Goal: Information Seeking & Learning: Learn about a topic

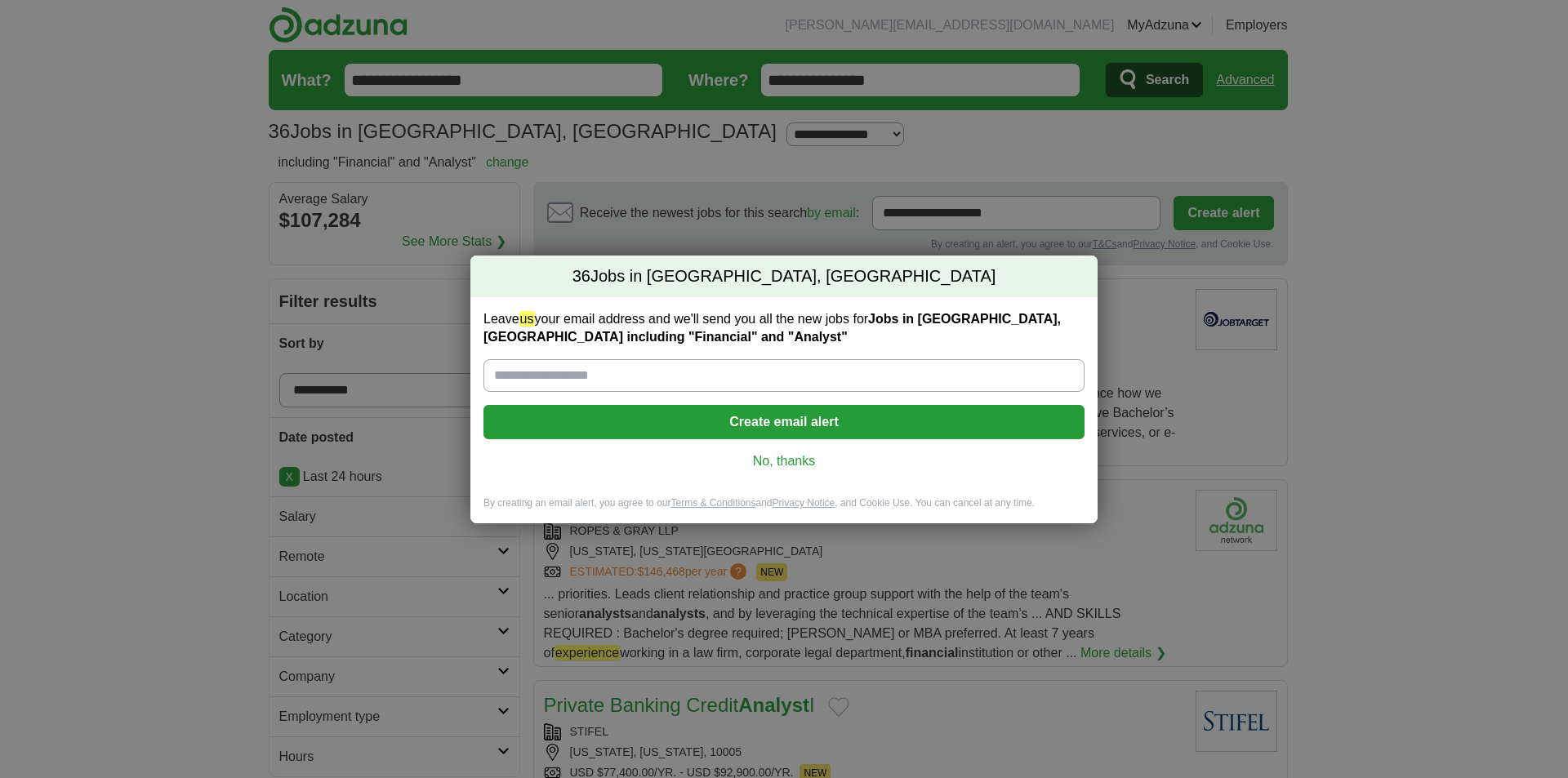
click at [800, 459] on link "No, thanks" at bounding box center [783, 461] width 575 height 18
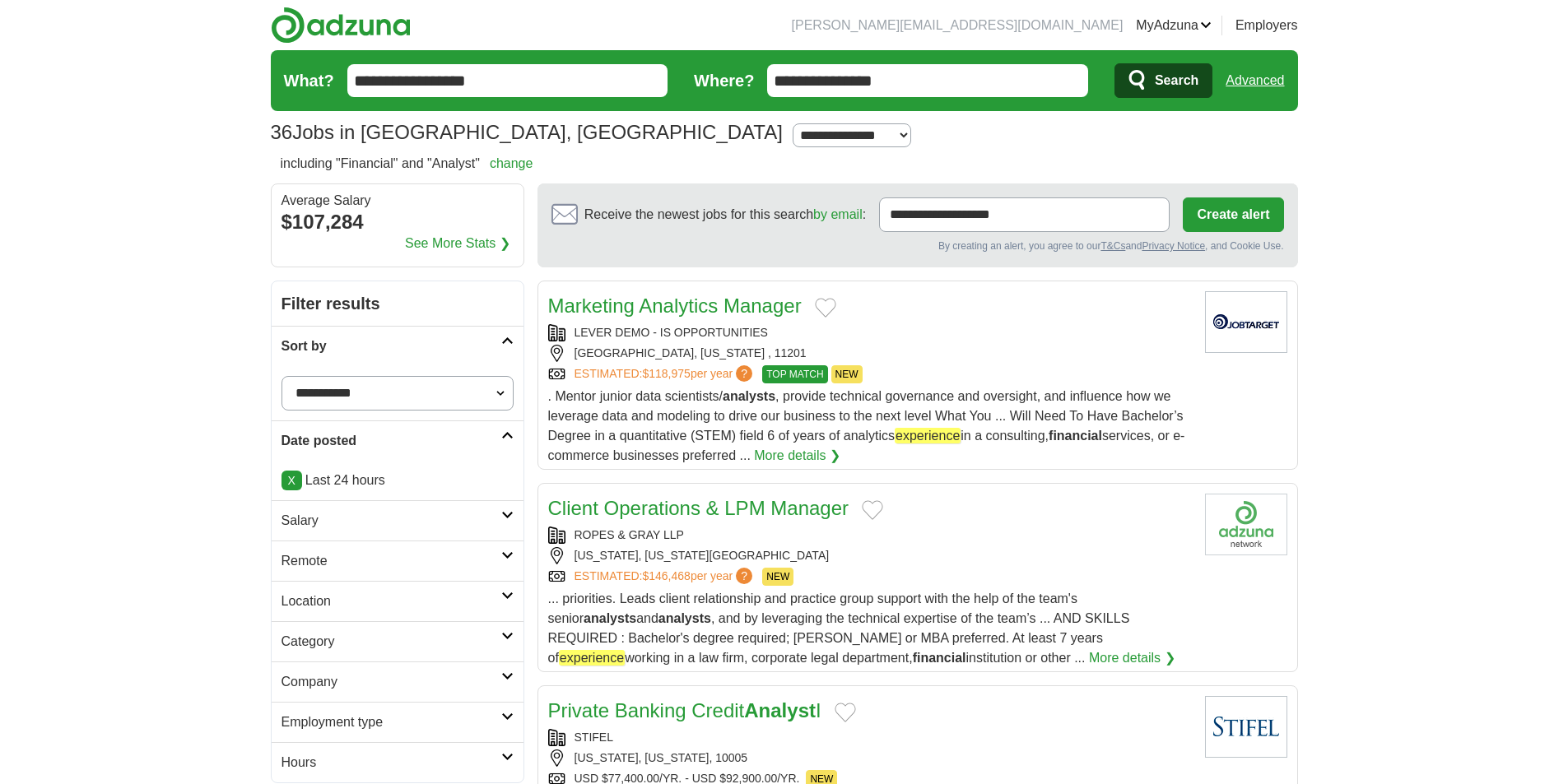
click at [443, 242] on link "See More Stats ❯" at bounding box center [458, 244] width 106 height 20
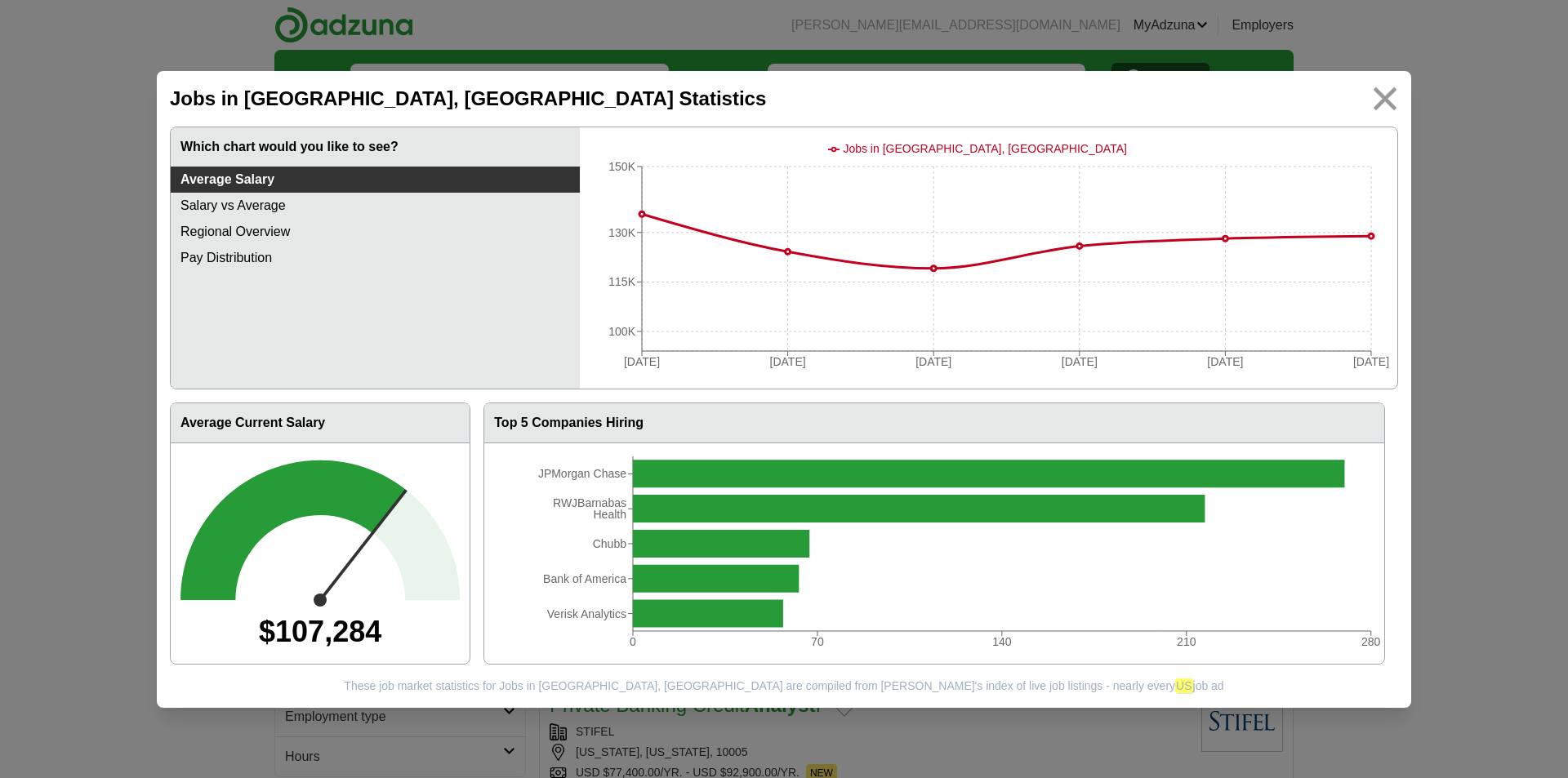
click at [1390, 99] on img at bounding box center [1386, 99] width 37 height 37
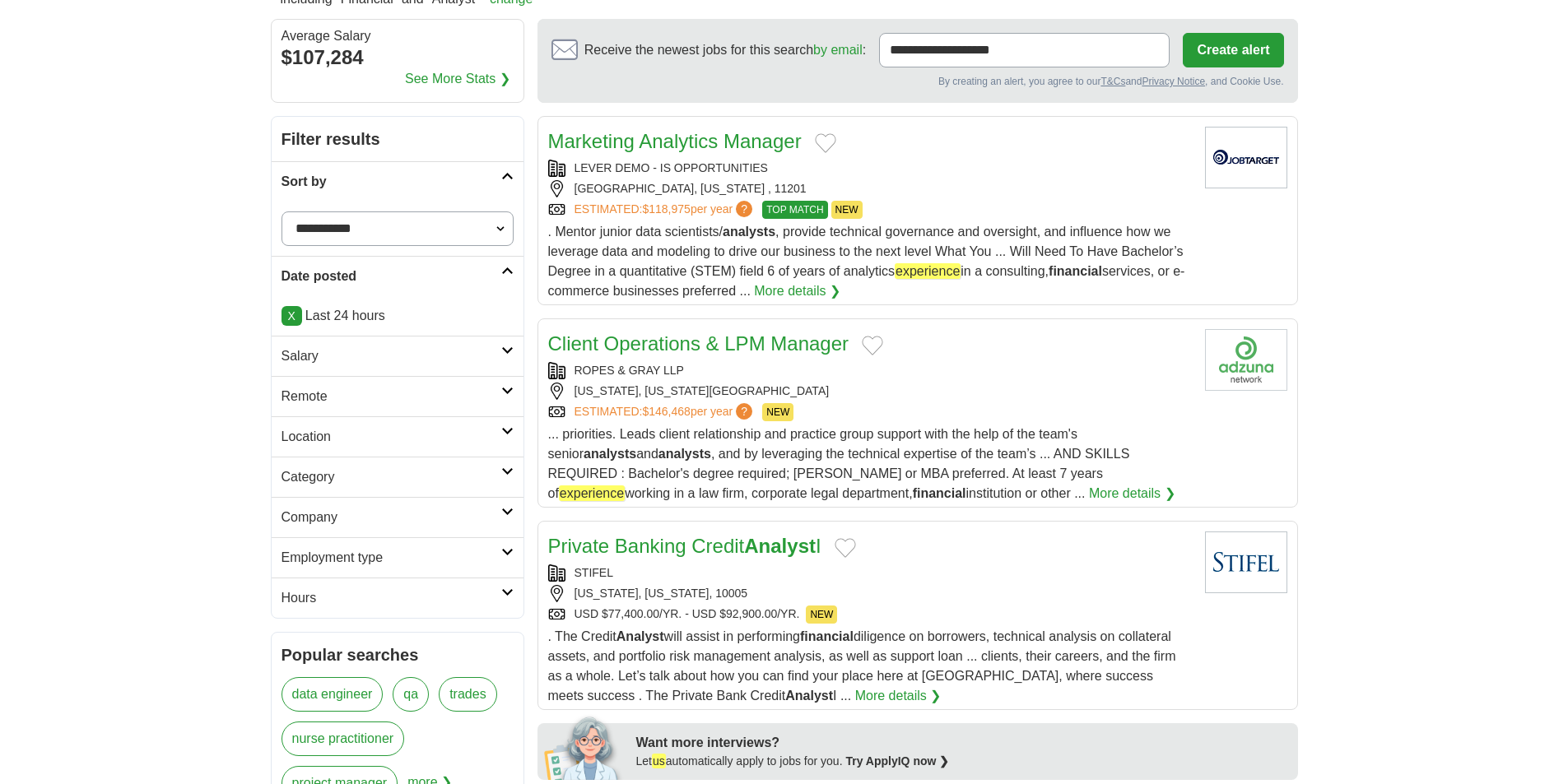
scroll to position [247, 0]
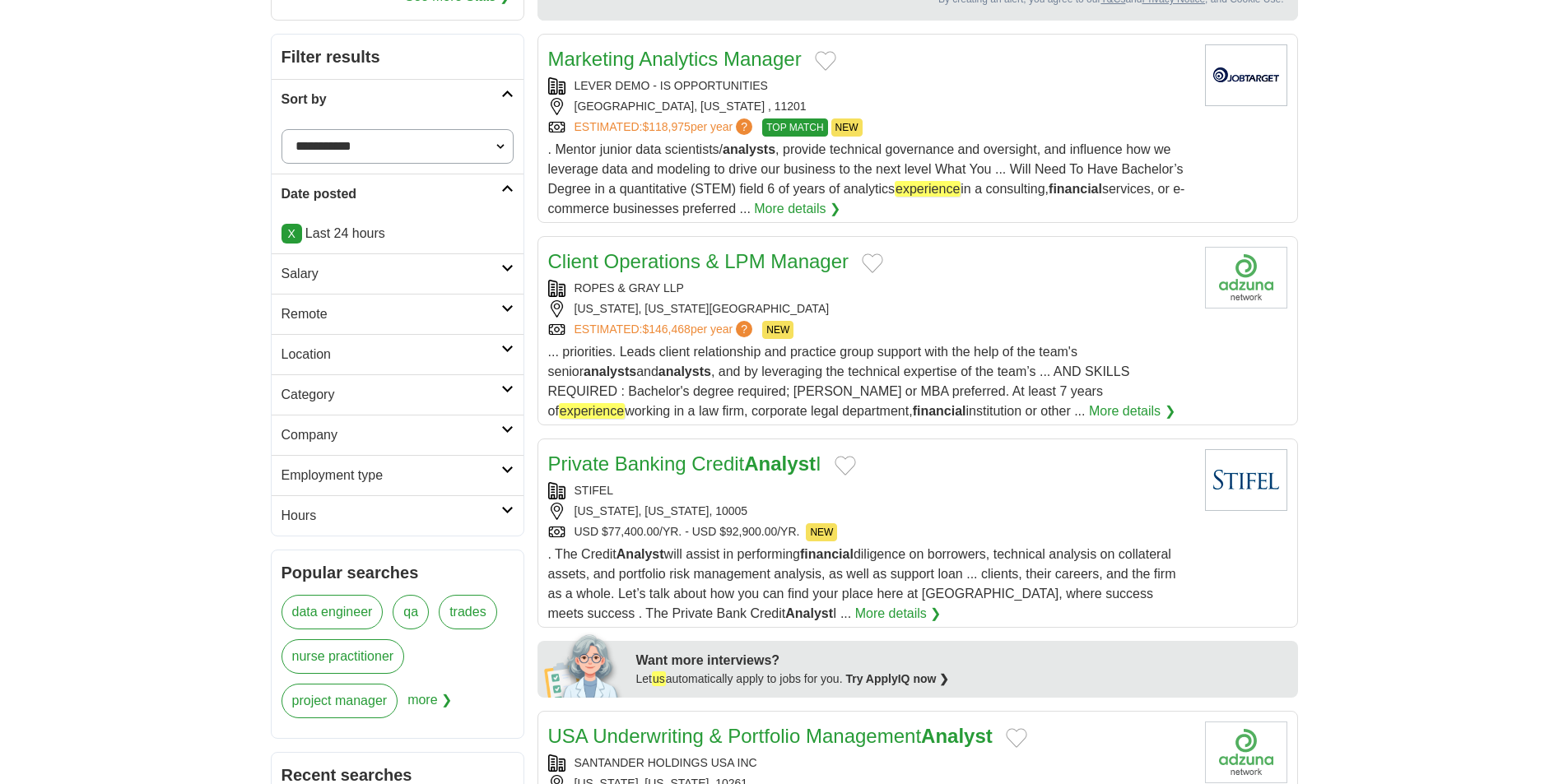
click at [494, 314] on h2 "Remote" at bounding box center [391, 314] width 220 height 20
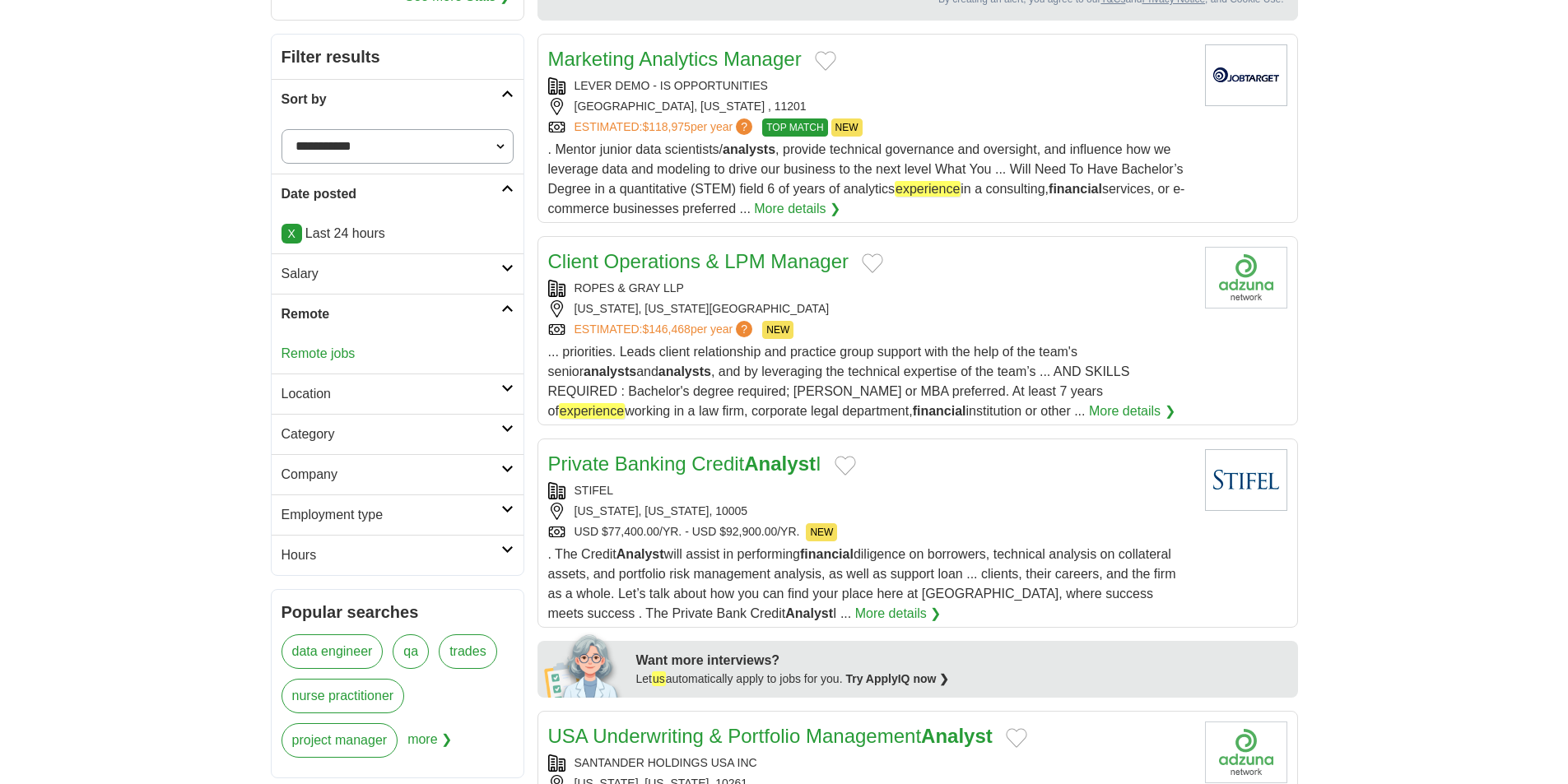
click at [497, 310] on h2 "Remote" at bounding box center [391, 314] width 220 height 20
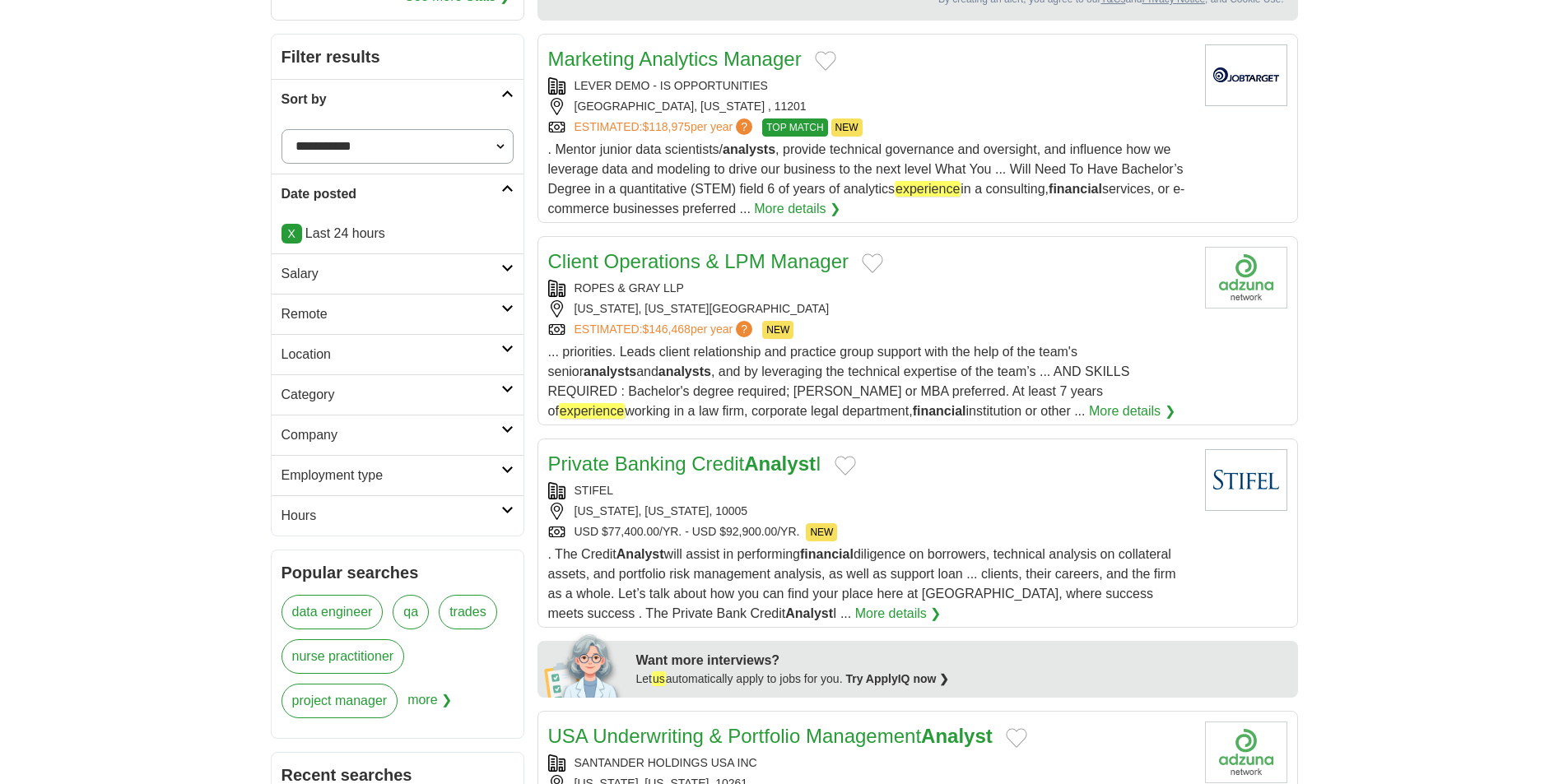
click at [484, 279] on h2 "Salary" at bounding box center [391, 274] width 220 height 20
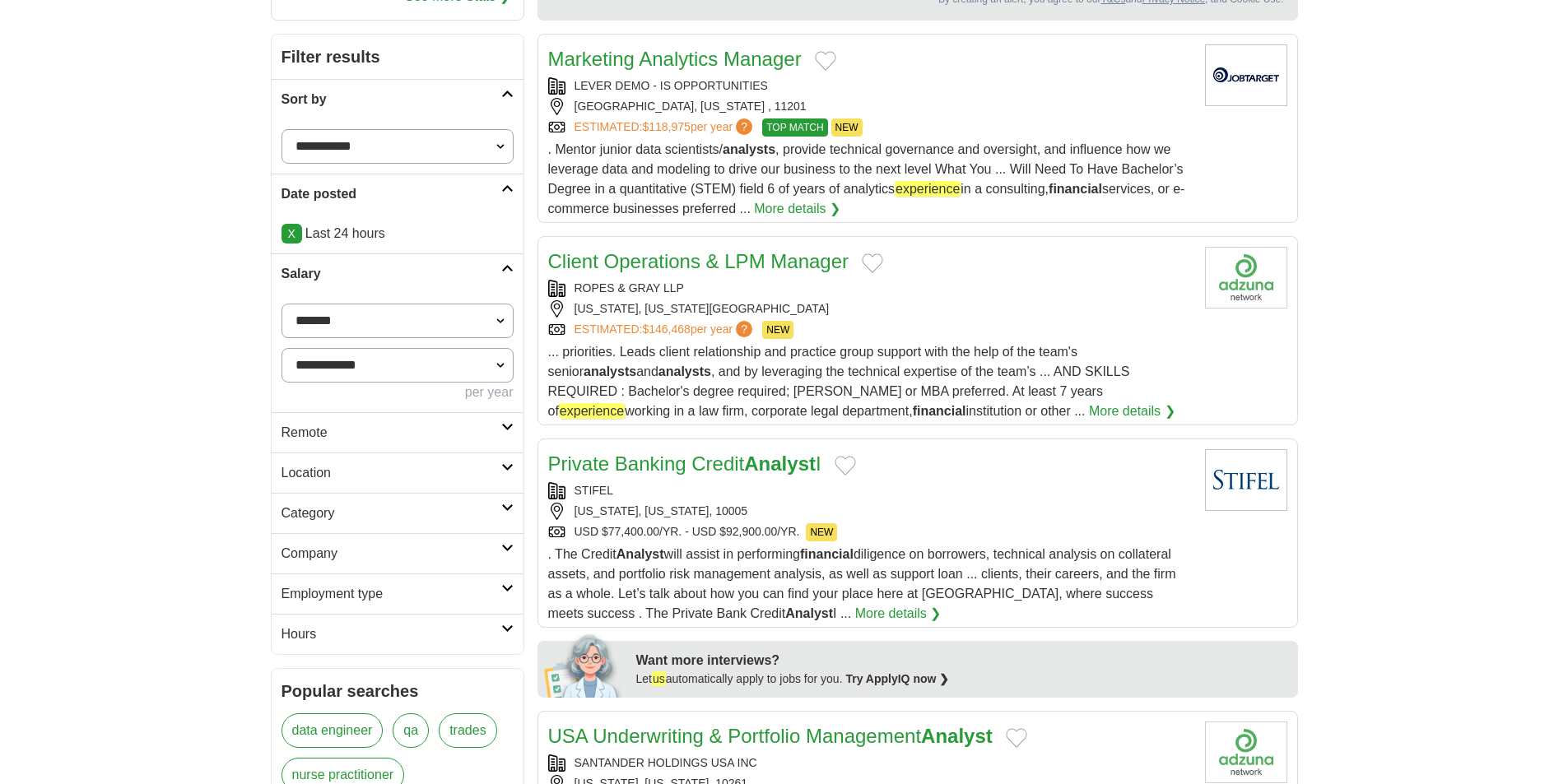
click at [486, 269] on h2 "Salary" at bounding box center [391, 274] width 220 height 20
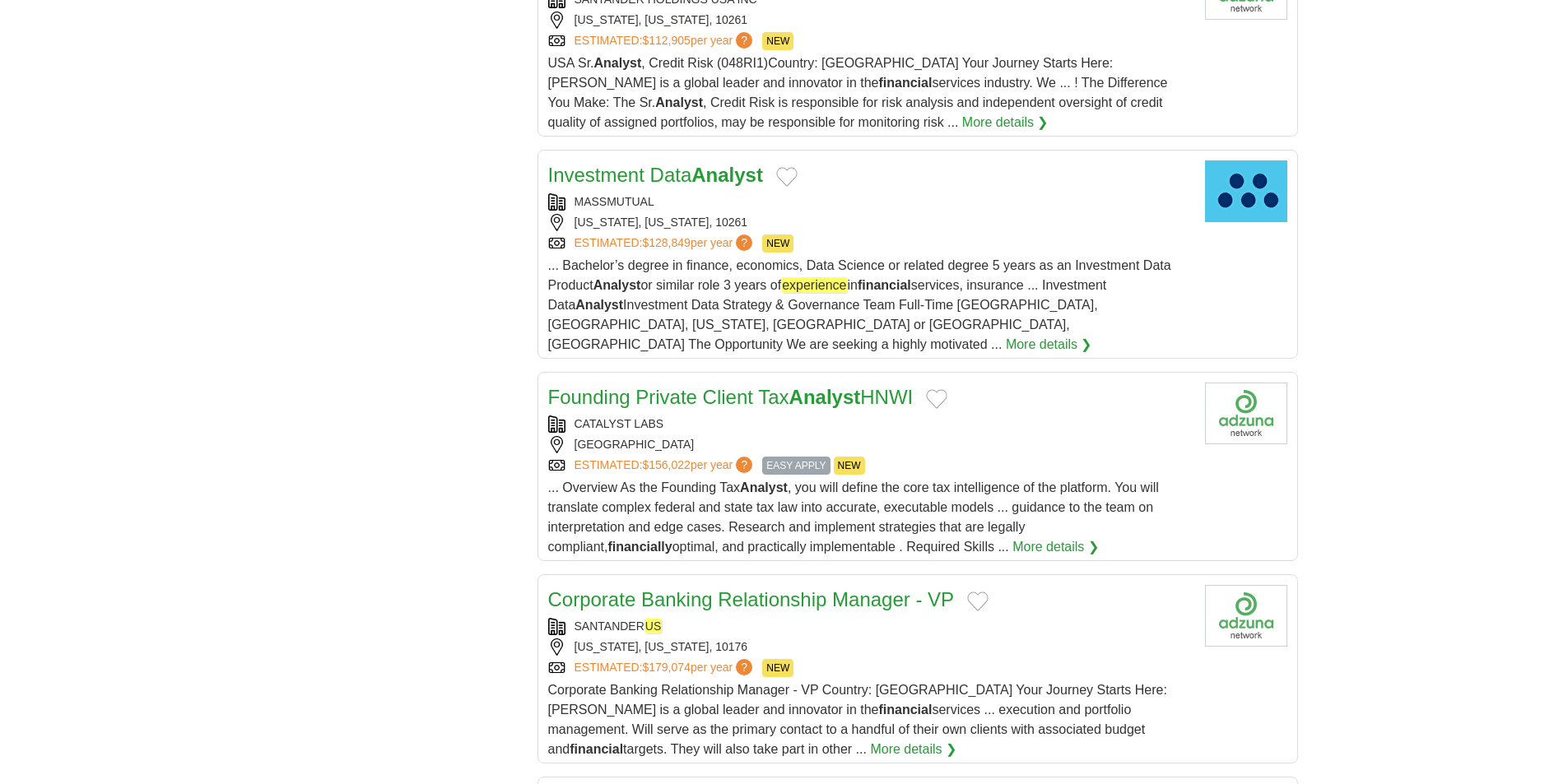
scroll to position [1646, 0]
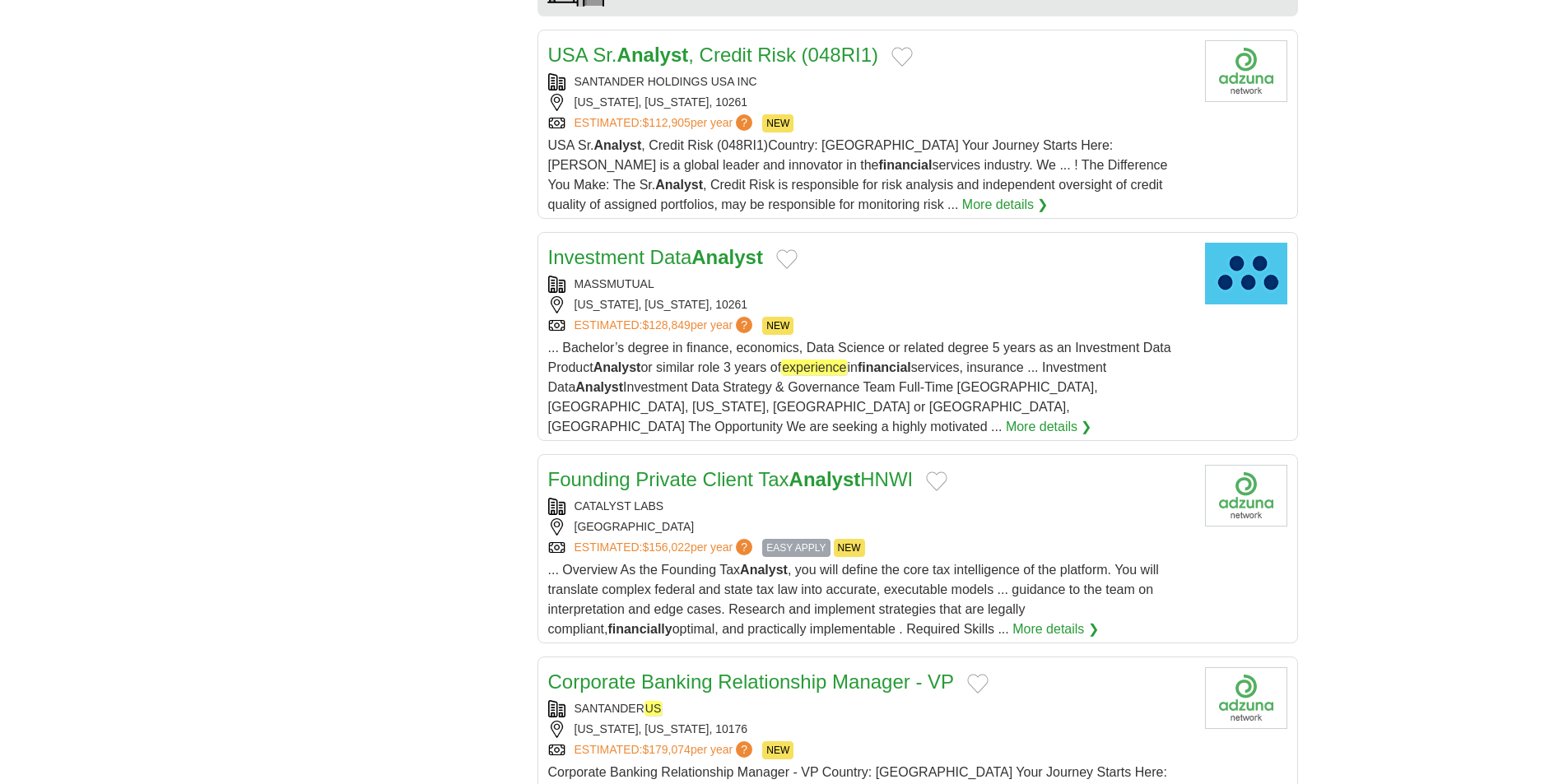
click at [864, 295] on div "MASSMUTUAL [US_STATE], [US_STATE], 10261 ESTIMATED: $128,849 per year ? NEW" at bounding box center [870, 305] width 644 height 59
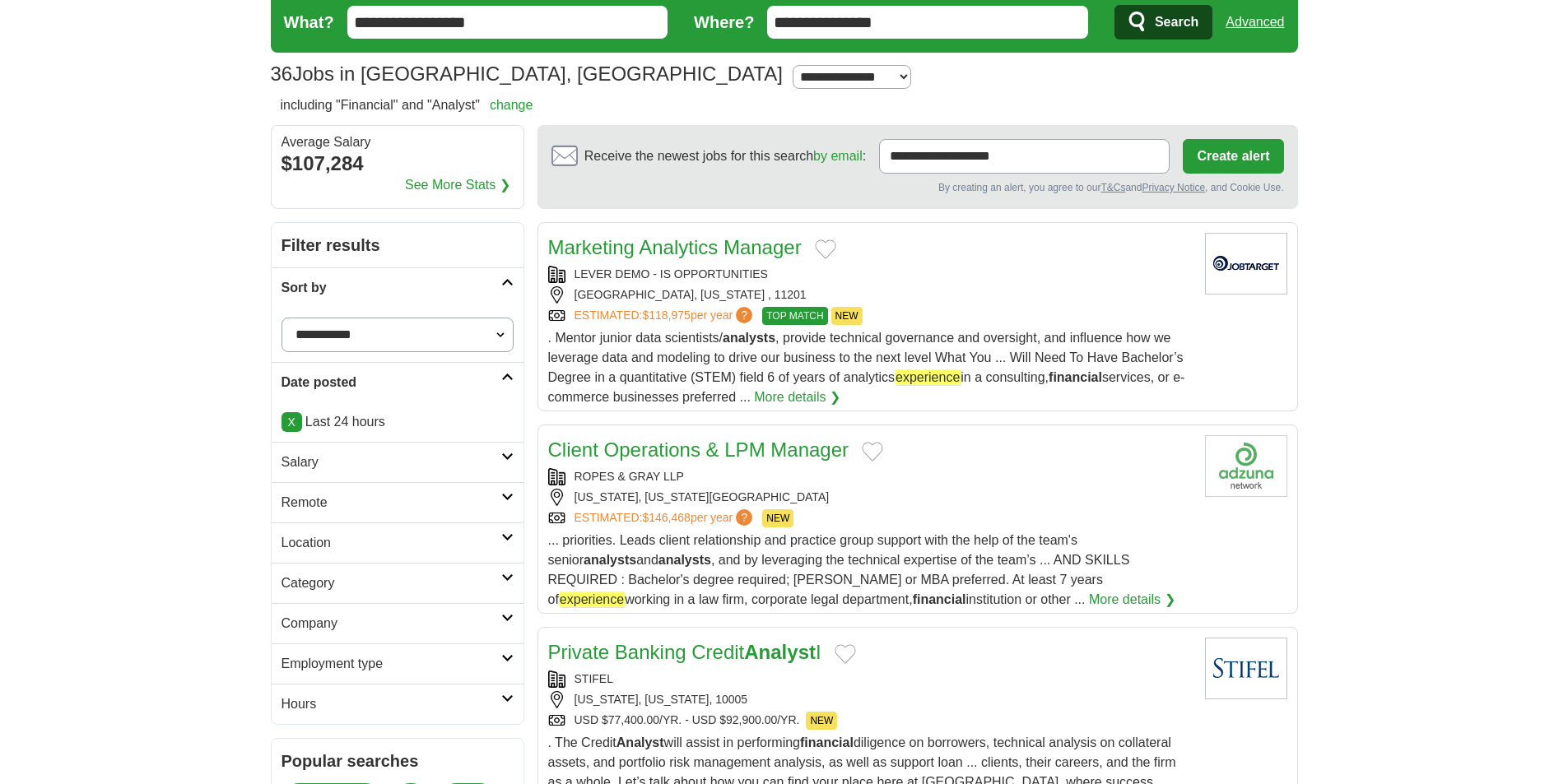
scroll to position [0, 0]
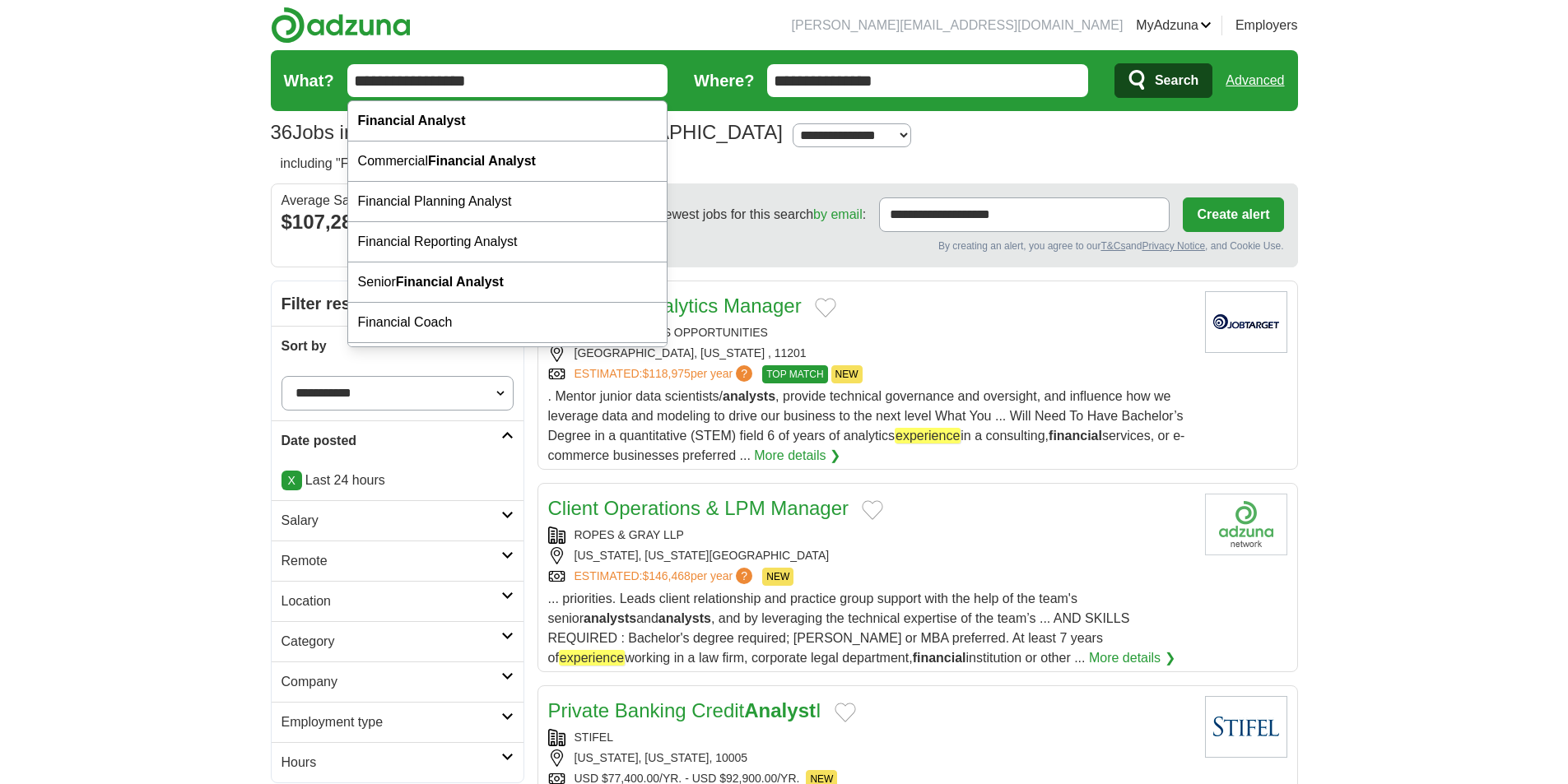
click at [530, 84] on input "**********" at bounding box center [508, 80] width 321 height 33
click at [489, 134] on div "Financial Analyst" at bounding box center [508, 121] width 319 height 40
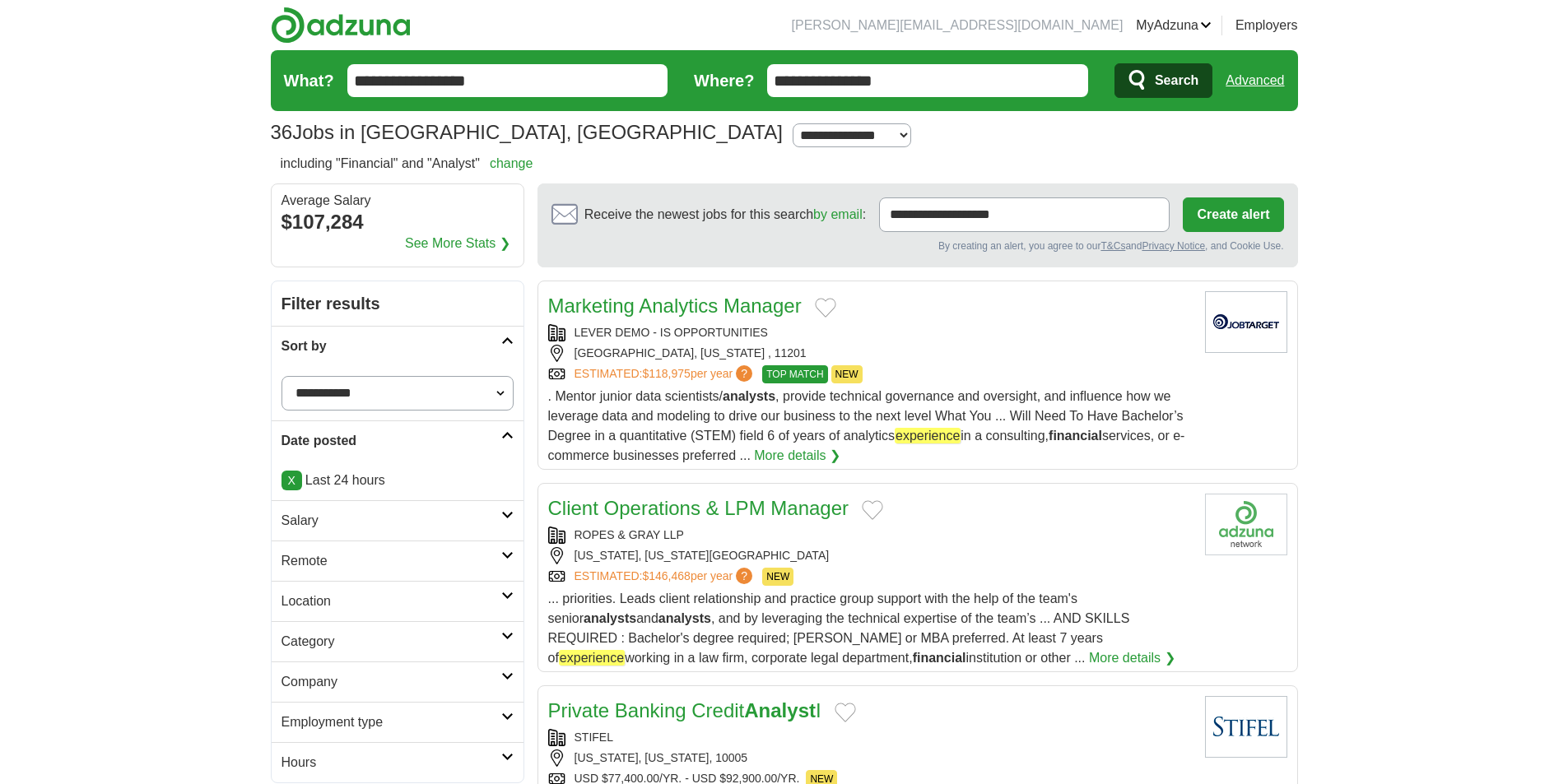
click at [1177, 86] on span "Search" at bounding box center [1176, 80] width 43 height 33
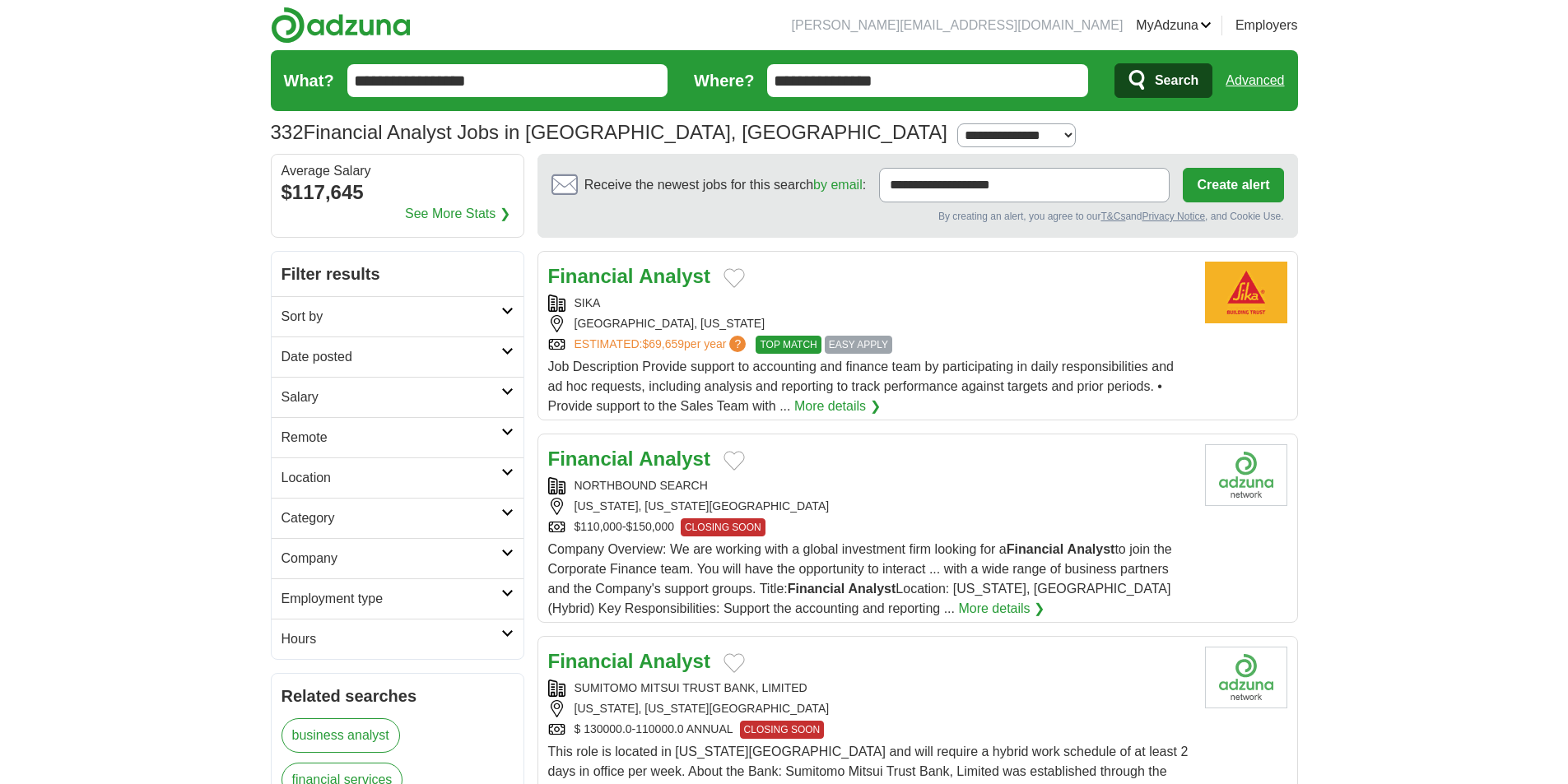
click at [737, 276] on button "Add to favorite jobs" at bounding box center [734, 278] width 21 height 20
click at [735, 280] on button "Add to favorite jobs" at bounding box center [734, 278] width 21 height 20
click at [837, 280] on div "Financial Analyst" at bounding box center [870, 276] width 644 height 29
click at [1054, 29] on li "[PERSON_NAME][EMAIL_ADDRESS][DOMAIN_NAME]" at bounding box center [958, 26] width 332 height 20
click at [1283, 18] on link "Employers" at bounding box center [1266, 26] width 63 height 20
